Goal: Check status: Check status

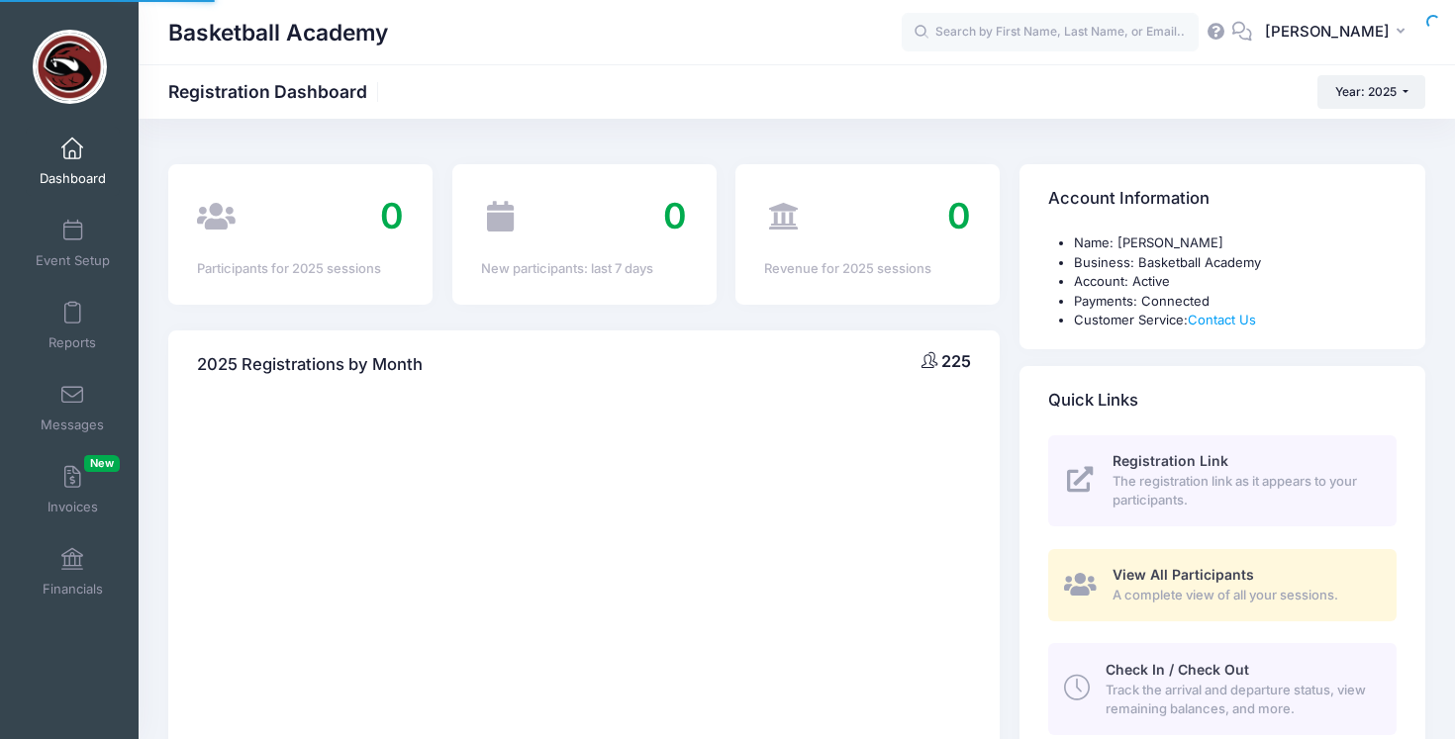
select select
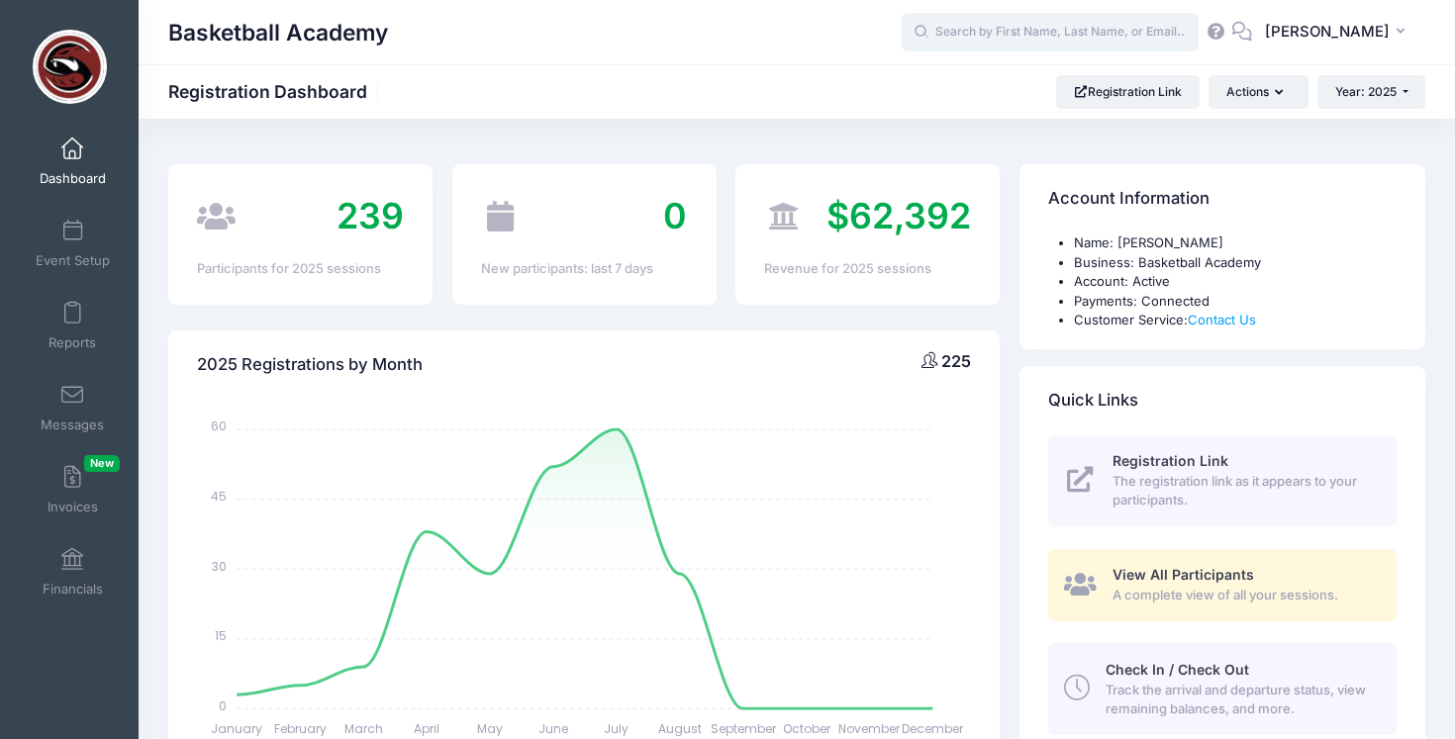
click at [992, 26] on input "text" at bounding box center [1050, 33] width 297 height 40
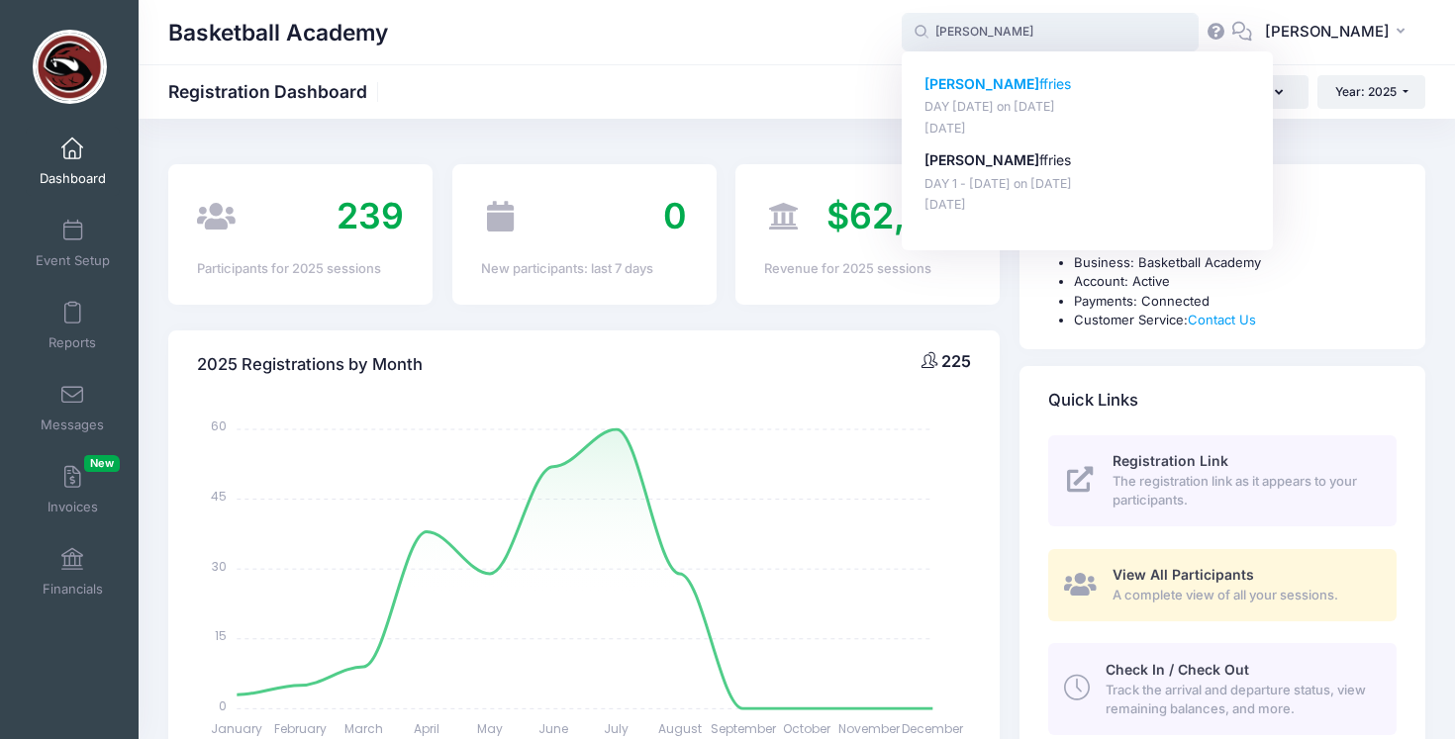
click at [977, 81] on strong "Jack Je" at bounding box center [981, 83] width 115 height 17
type input "Jack Jeffries (DAY 2 - August 10, Aug-10, 2025)"
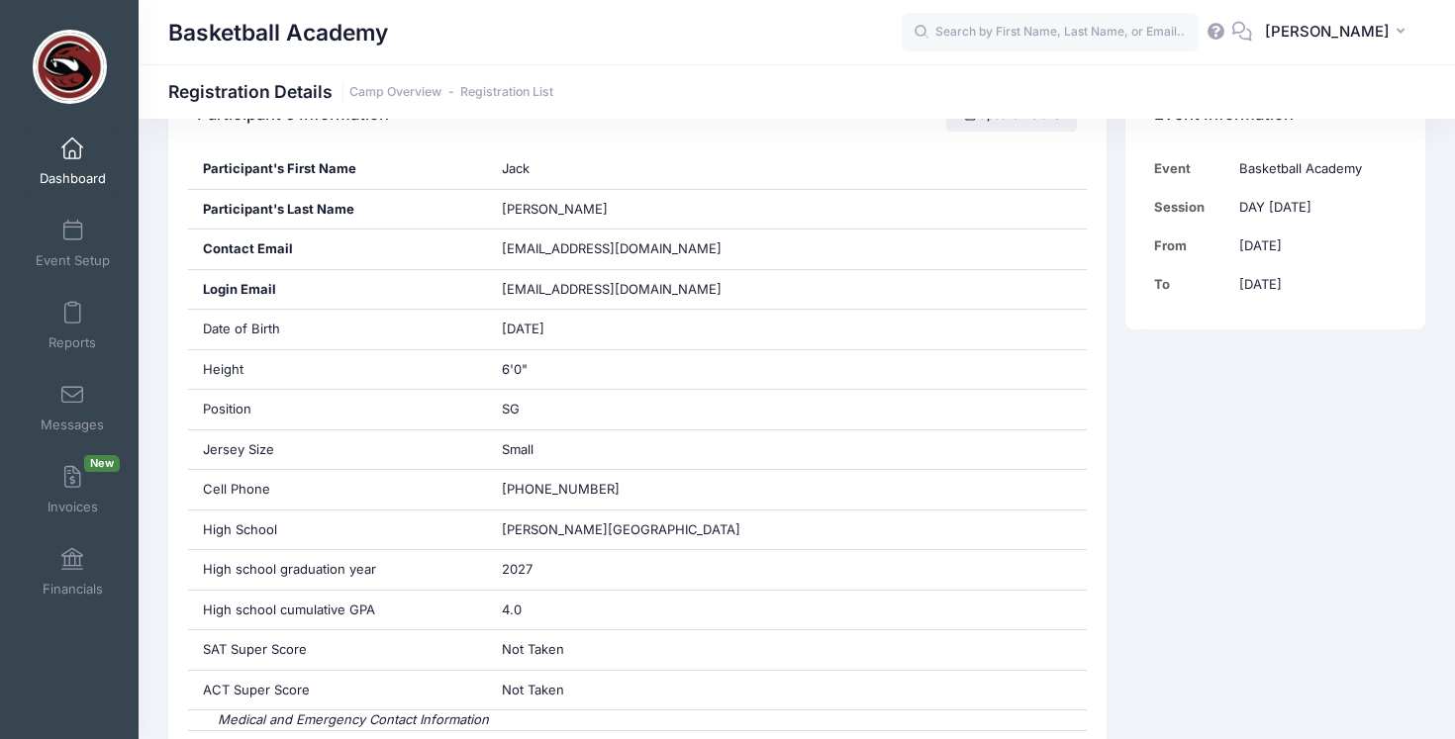
scroll to position [386, 0]
